Goal: Transaction & Acquisition: Purchase product/service

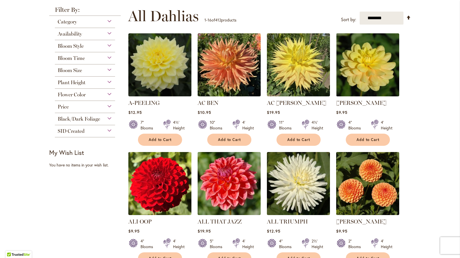
scroll to position [108, 0]
click at [110, 118] on div "Black/Dark Foliage" at bounding box center [85, 117] width 61 height 9
click at [109, 32] on div "Availability" at bounding box center [85, 32] width 61 height 9
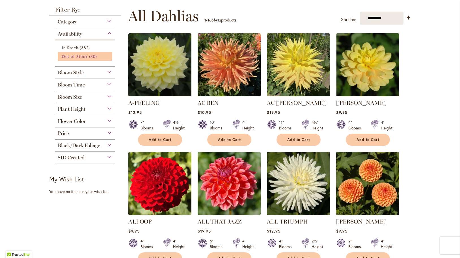
click at [87, 58] on link "Out of Stock 30 items" at bounding box center [86, 56] width 48 height 6
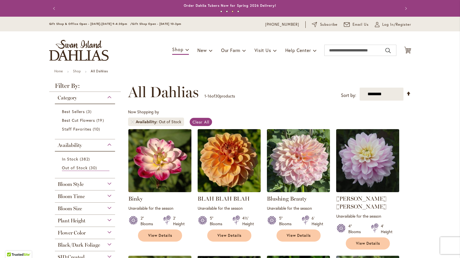
click at [111, 183] on div "Bloom Style" at bounding box center [85, 182] width 61 height 9
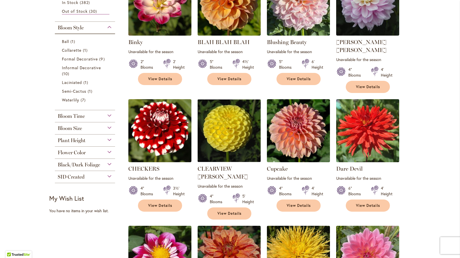
scroll to position [155, 0]
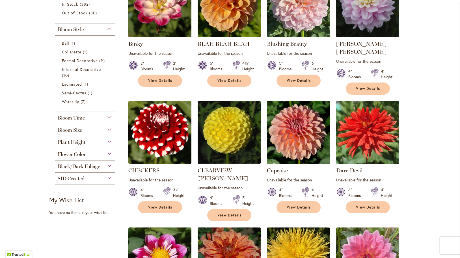
click at [109, 117] on div "Bloom Time" at bounding box center [85, 116] width 61 height 9
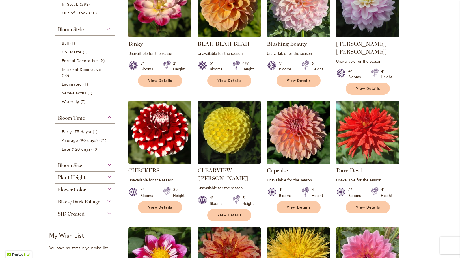
click at [109, 117] on div "Bloom Time" at bounding box center [85, 116] width 61 height 9
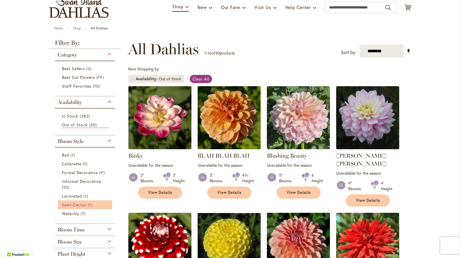
scroll to position [44, 0]
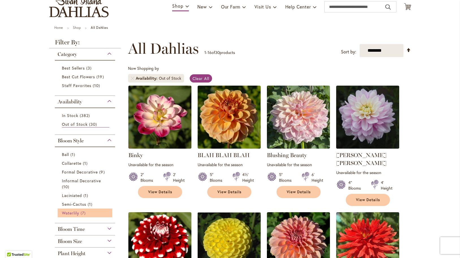
click at [79, 212] on span "Waterlily" at bounding box center [70, 212] width 17 height 5
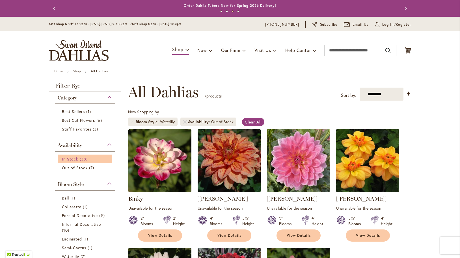
click at [70, 160] on span "In Stock" at bounding box center [70, 158] width 16 height 5
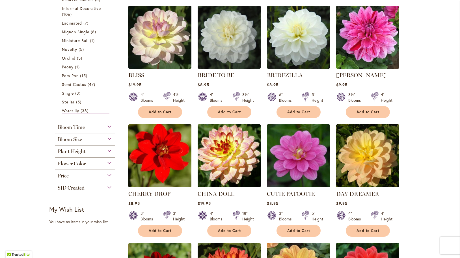
scroll to position [246, 0]
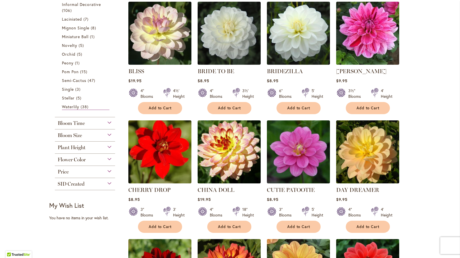
click at [108, 184] on div "SID Created" at bounding box center [85, 182] width 61 height 9
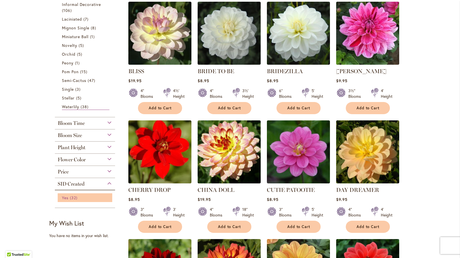
click at [69, 198] on link "Yes 32 items" at bounding box center [86, 198] width 48 height 6
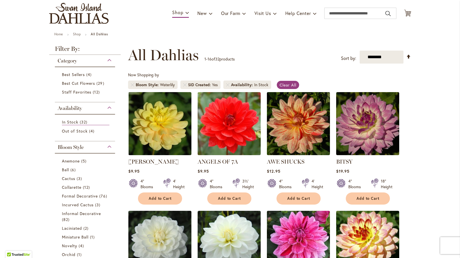
scroll to position [16, 0]
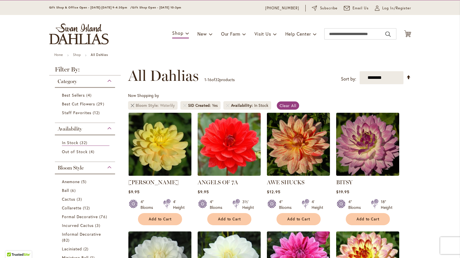
click at [132, 107] on link "Remove Bloom Style Waterlily" at bounding box center [132, 105] width 3 height 3
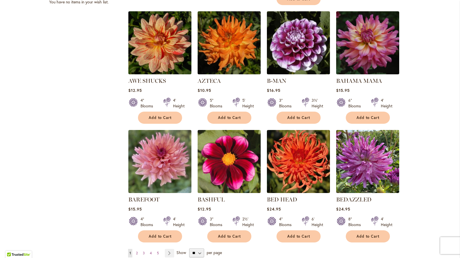
scroll to position [364, 0]
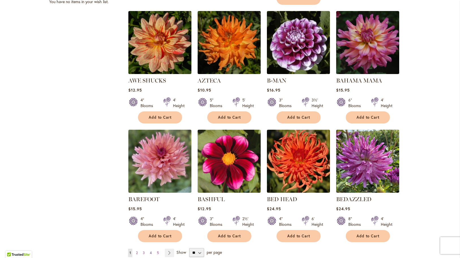
click at [151, 251] on span "4" at bounding box center [151, 253] width 2 height 4
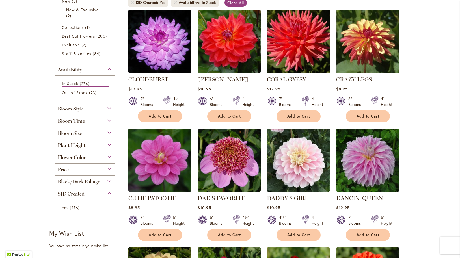
scroll to position [146, 0]
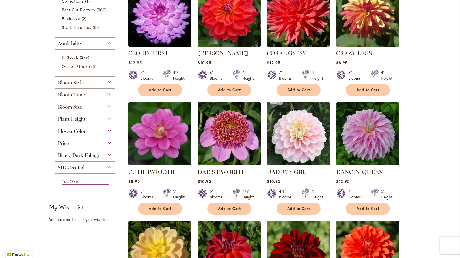
click at [288, 141] on img at bounding box center [298, 134] width 66 height 66
